Goal: Task Accomplishment & Management: Use online tool/utility

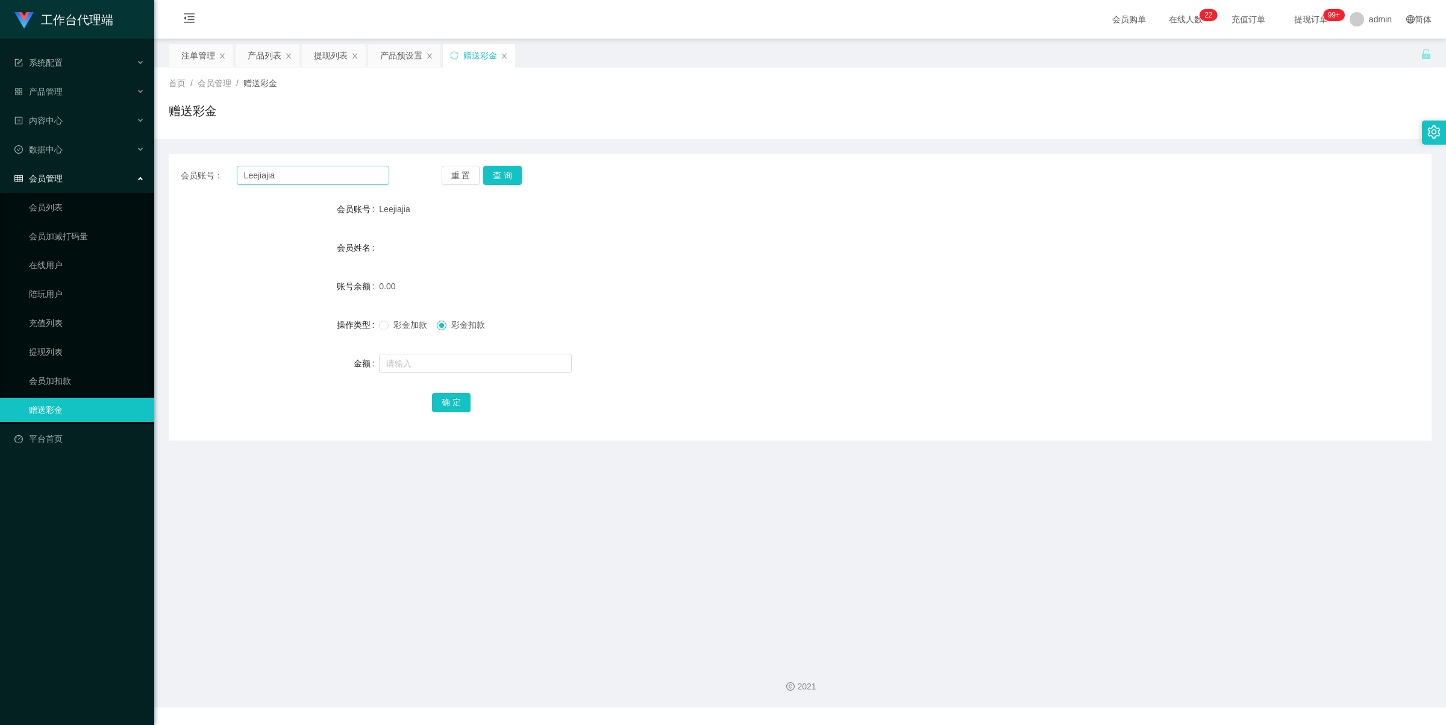
click at [310, 166] on input "Leejiajia" at bounding box center [313, 175] width 152 height 19
click at [309, 166] on input "Leejiajia" at bounding box center [313, 175] width 152 height 19
type input "83859212"
click at [489, 175] on button "查 询" at bounding box center [502, 175] width 39 height 19
click at [420, 363] on input "text" at bounding box center [475, 363] width 193 height 19
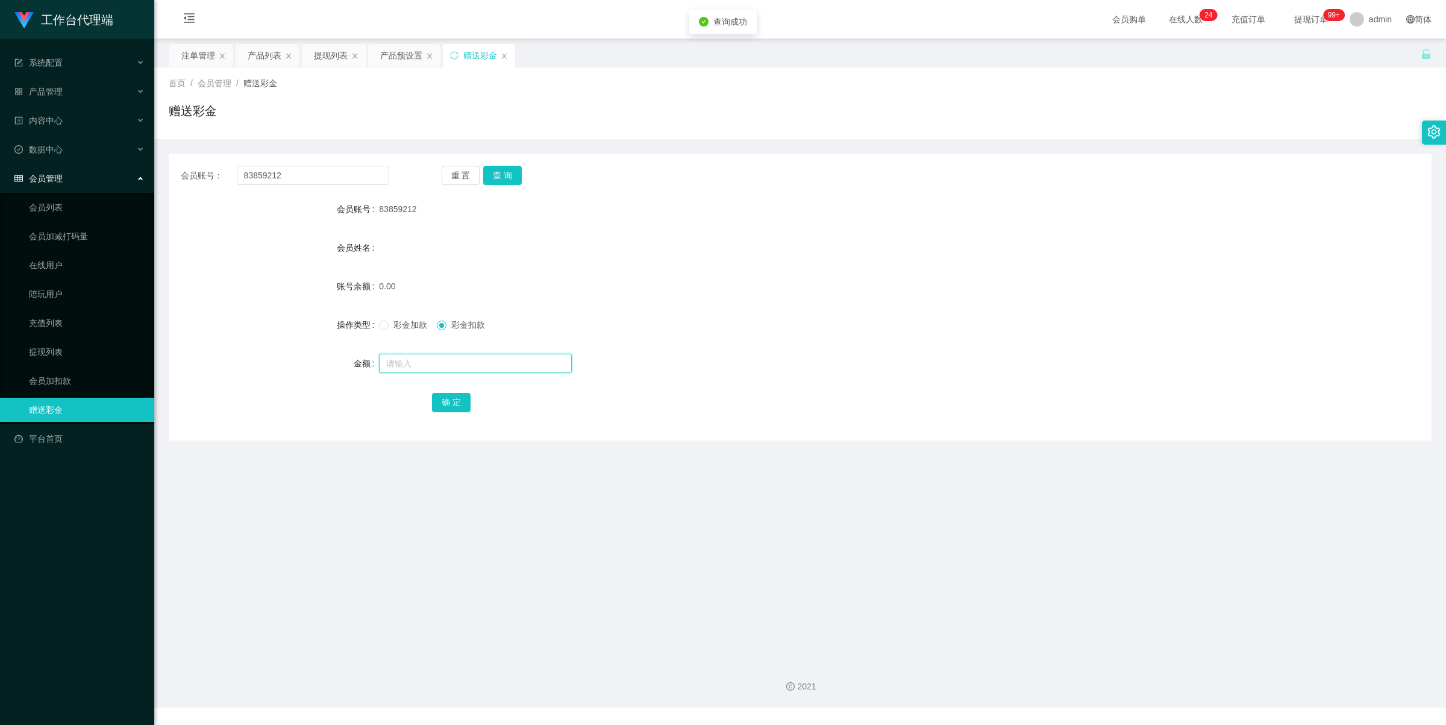
type input "4"
type input "100"
click at [395, 328] on span "彩金加款" at bounding box center [410, 325] width 43 height 10
click at [447, 398] on button "确 定" at bounding box center [451, 402] width 39 height 19
click at [401, 57] on div "产品预设置" at bounding box center [401, 55] width 42 height 23
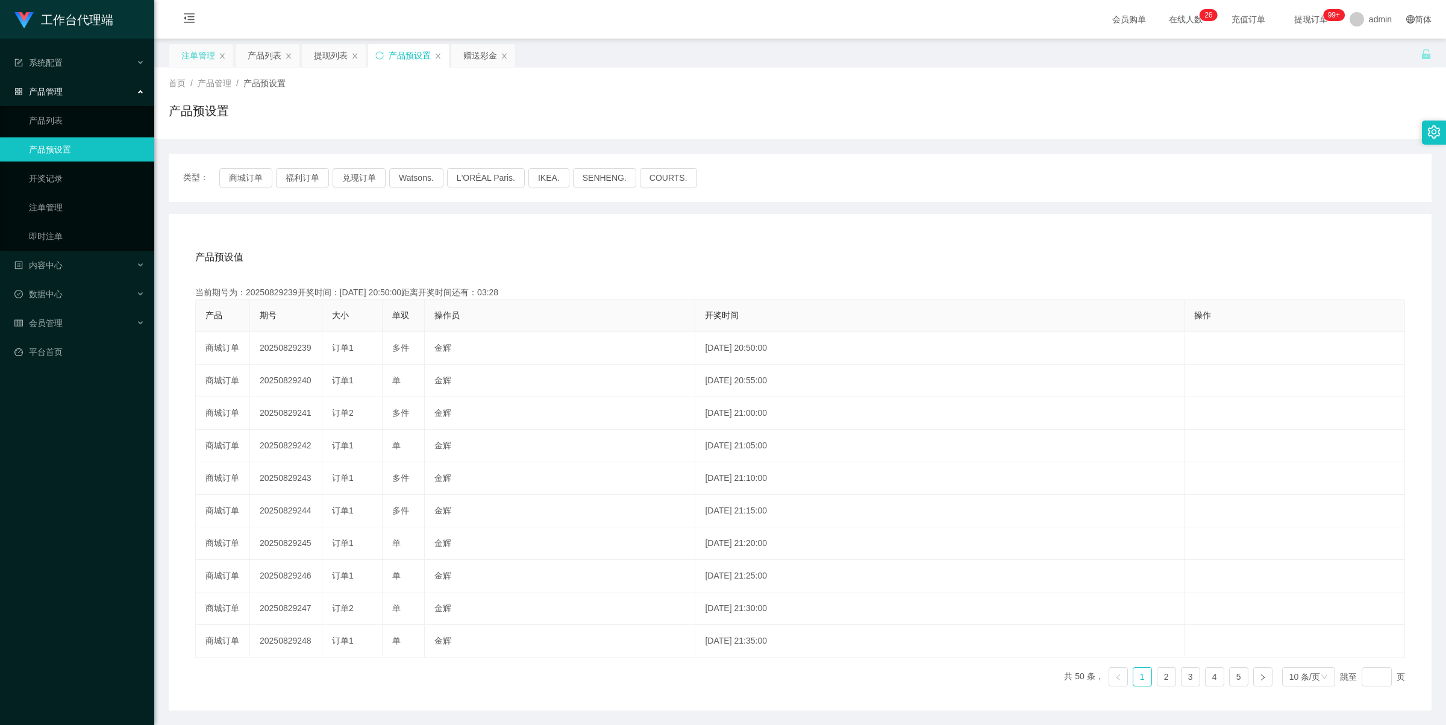
click at [198, 56] on div "注单管理" at bounding box center [198, 55] width 34 height 23
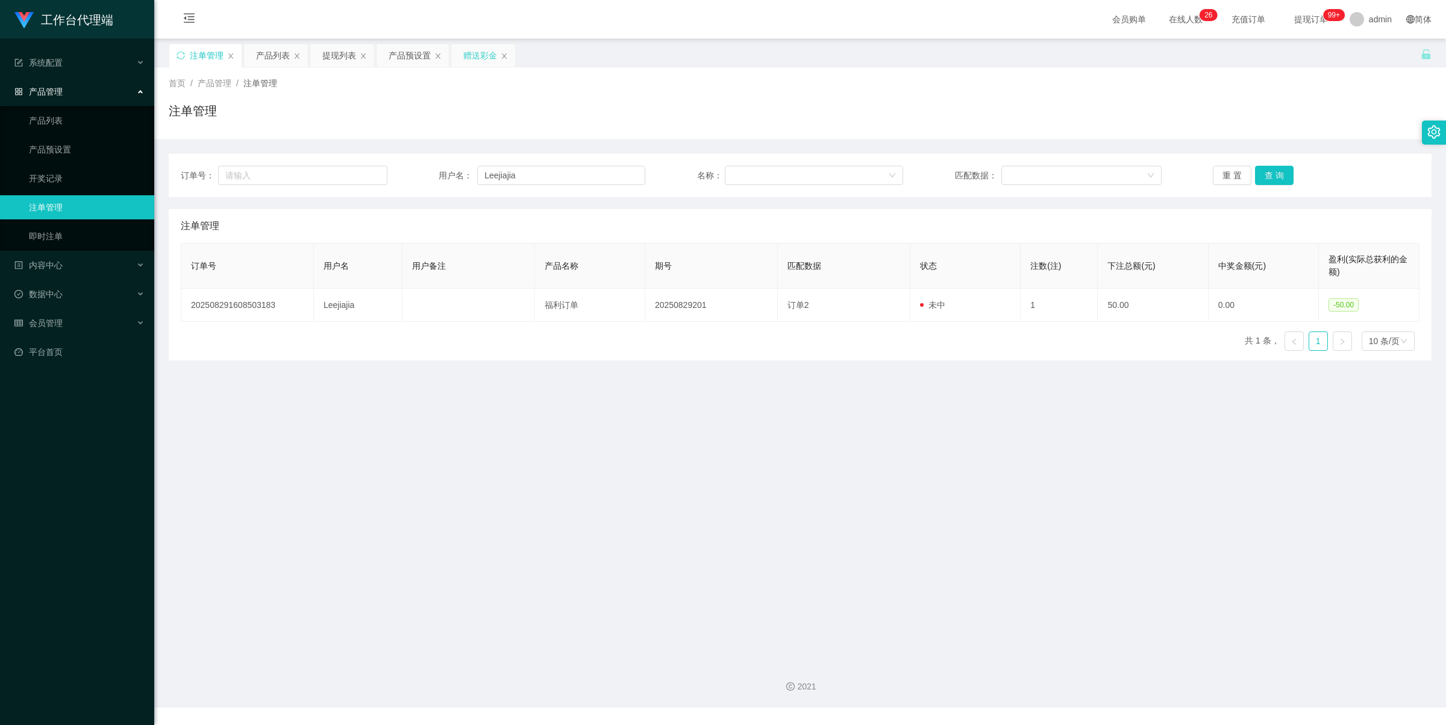
click at [467, 60] on div "赠送彩金" at bounding box center [480, 55] width 34 height 23
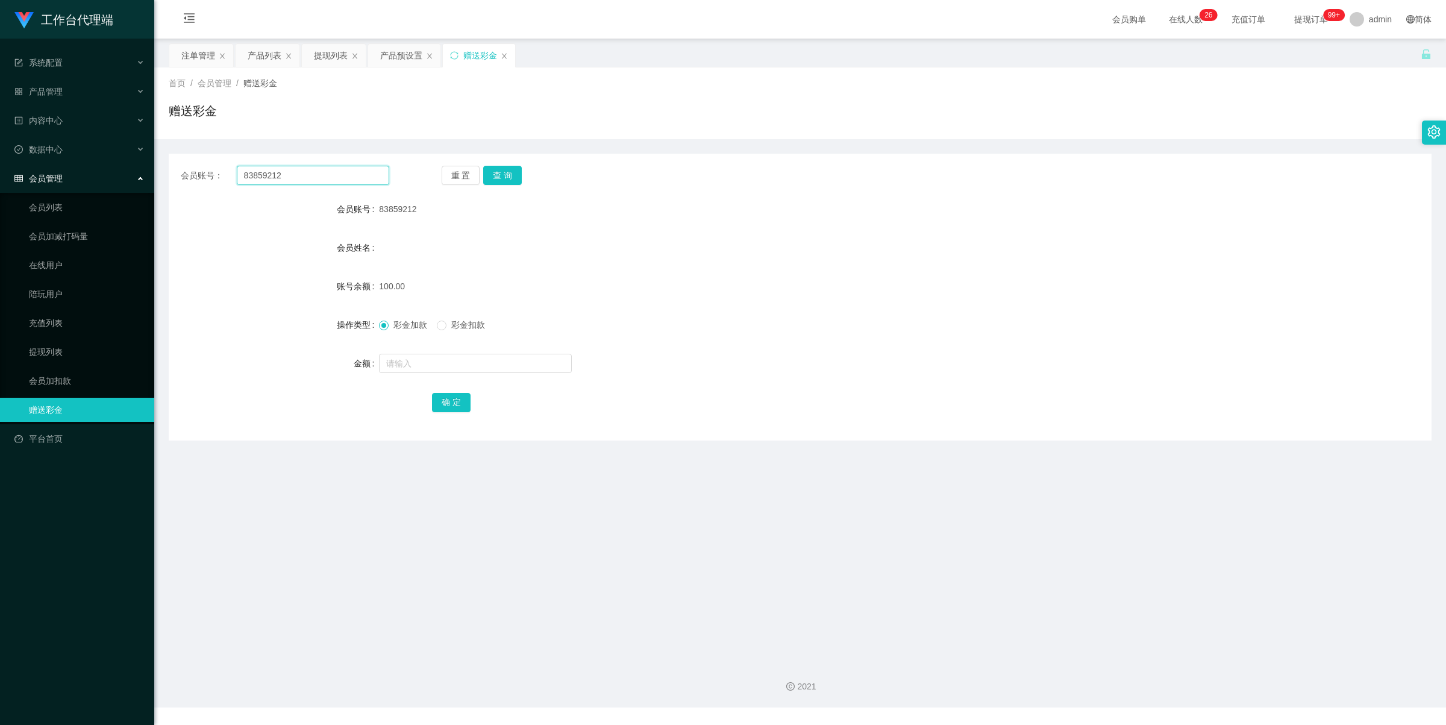
click at [320, 173] on input "83859212" at bounding box center [313, 175] width 152 height 19
click at [499, 166] on button "查 询" at bounding box center [502, 175] width 39 height 19
click at [450, 317] on div "彩金加款 彩金扣款" at bounding box center [747, 325] width 737 height 24
click at [449, 326] on span "彩金扣款" at bounding box center [467, 325] width 43 height 10
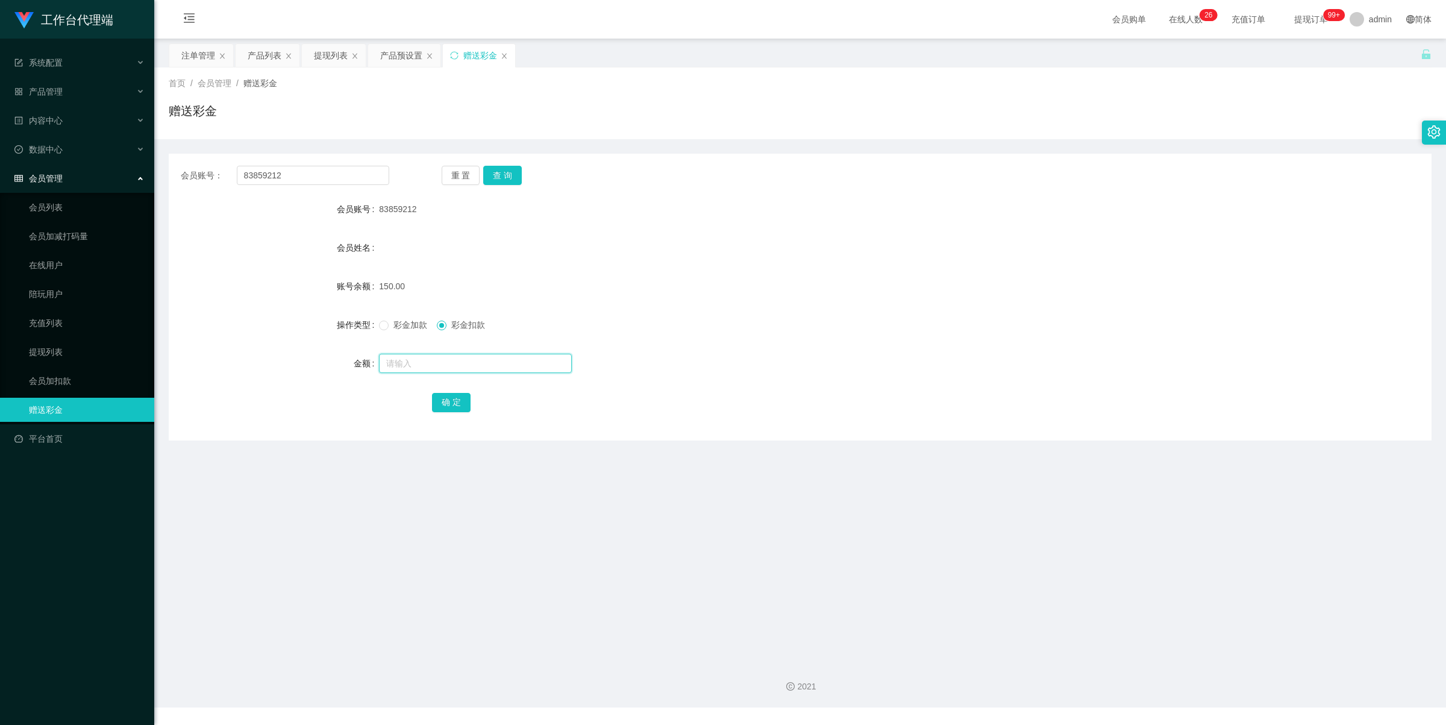
click at [441, 356] on input "text" at bounding box center [475, 363] width 193 height 19
type input "150"
click at [458, 399] on button "确 定" at bounding box center [451, 402] width 39 height 19
